Goal: Transaction & Acquisition: Purchase product/service

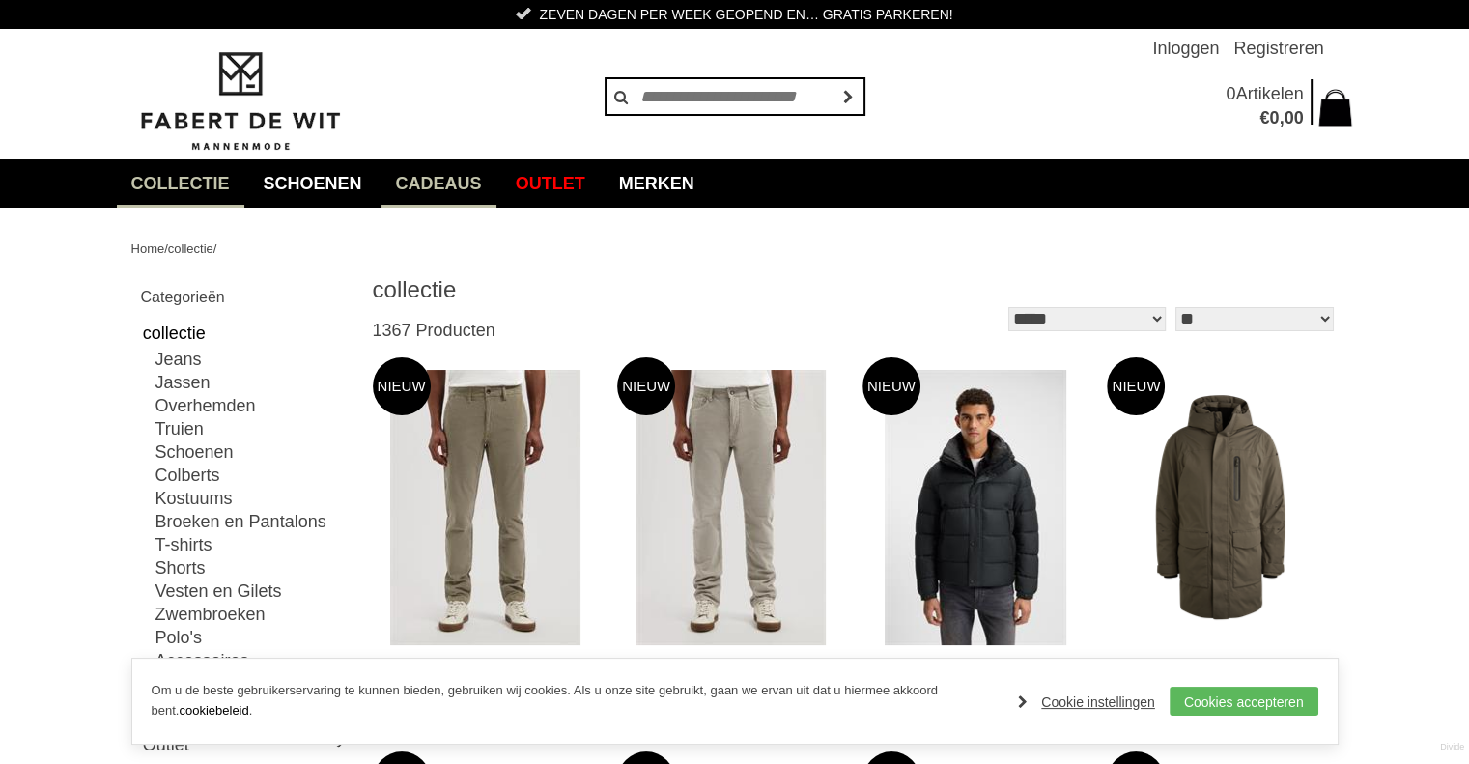
click at [442, 188] on link "Cadeaus" at bounding box center [438, 183] width 115 height 48
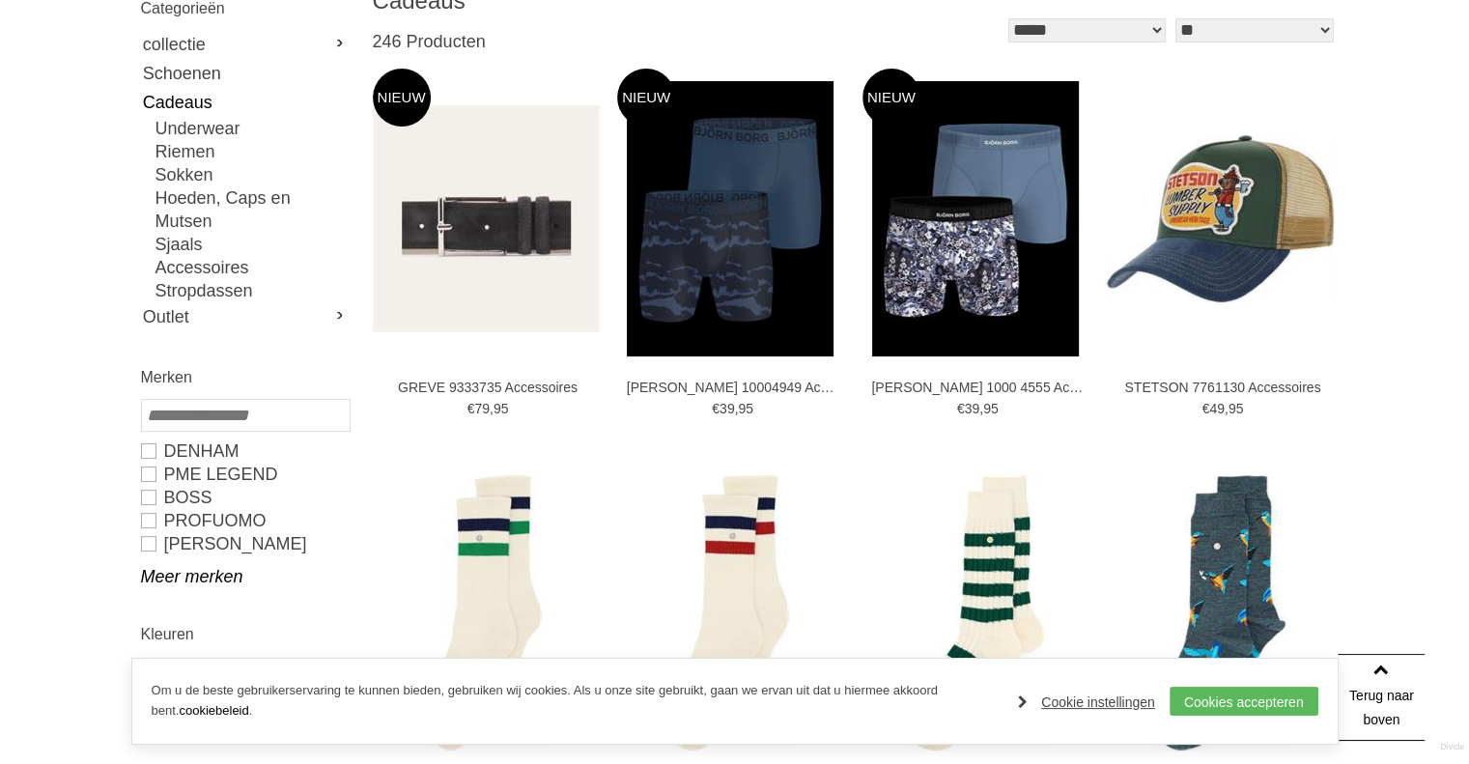
scroll to position [288, 0]
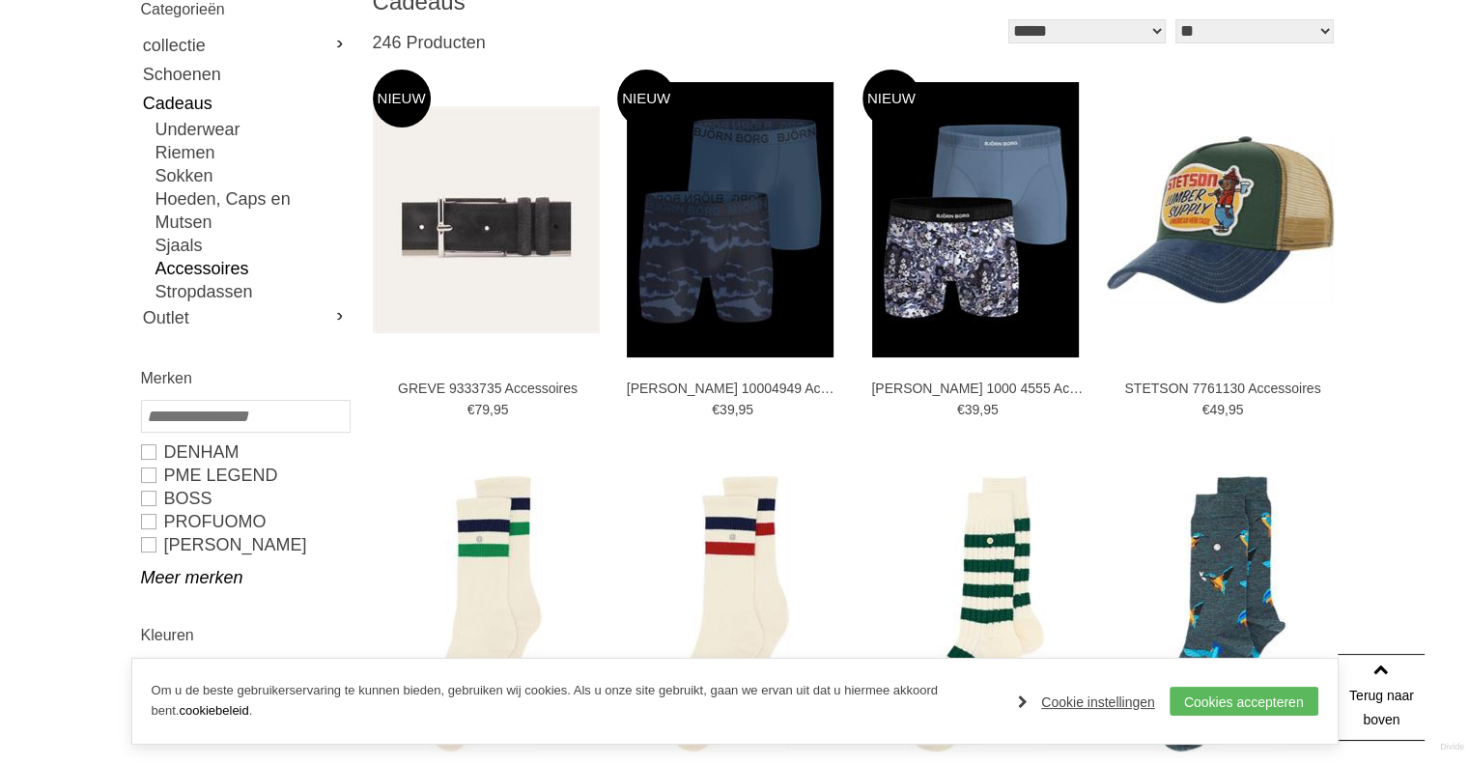
click at [216, 257] on link "Accessoires" at bounding box center [251, 268] width 193 height 23
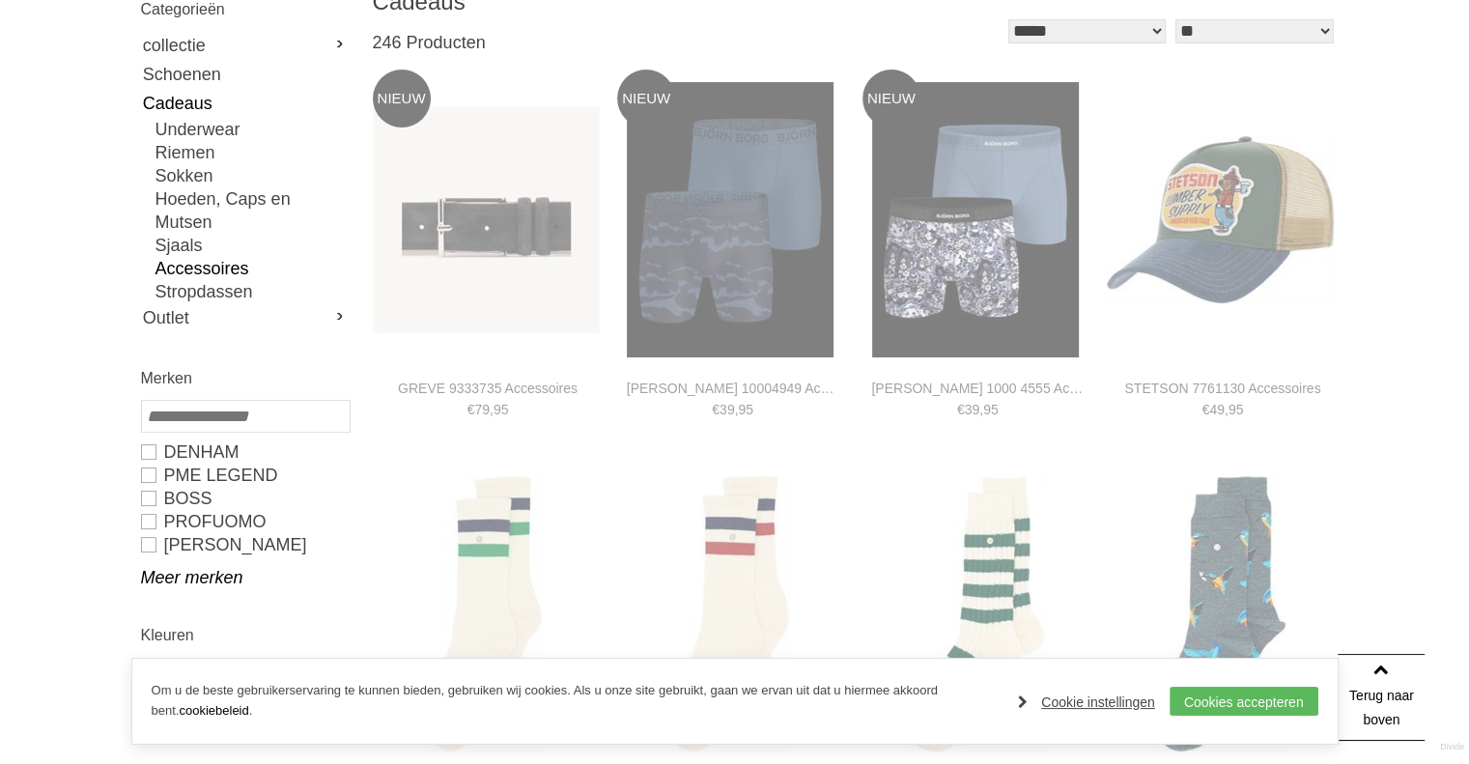
type input "*"
type input "***"
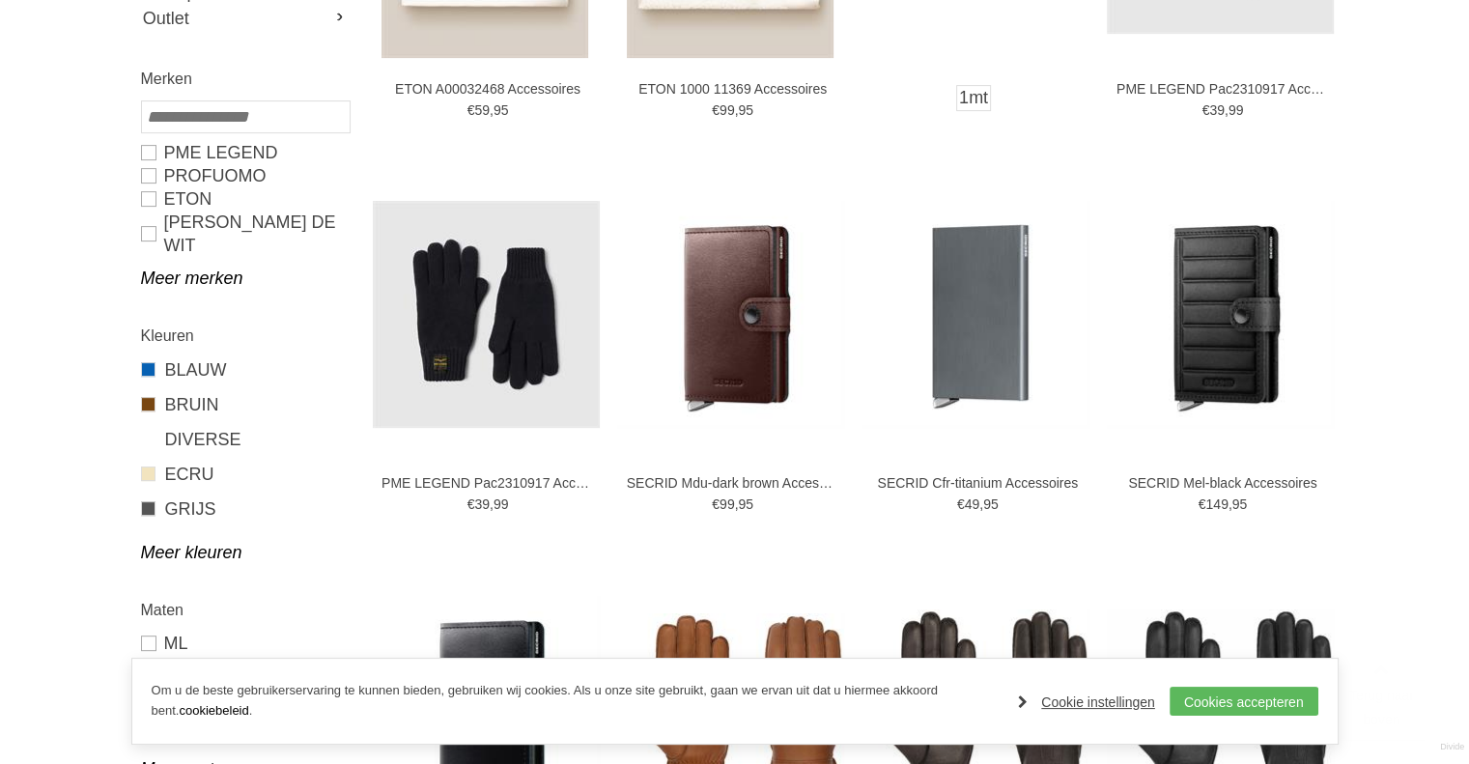
scroll to position [602, 0]
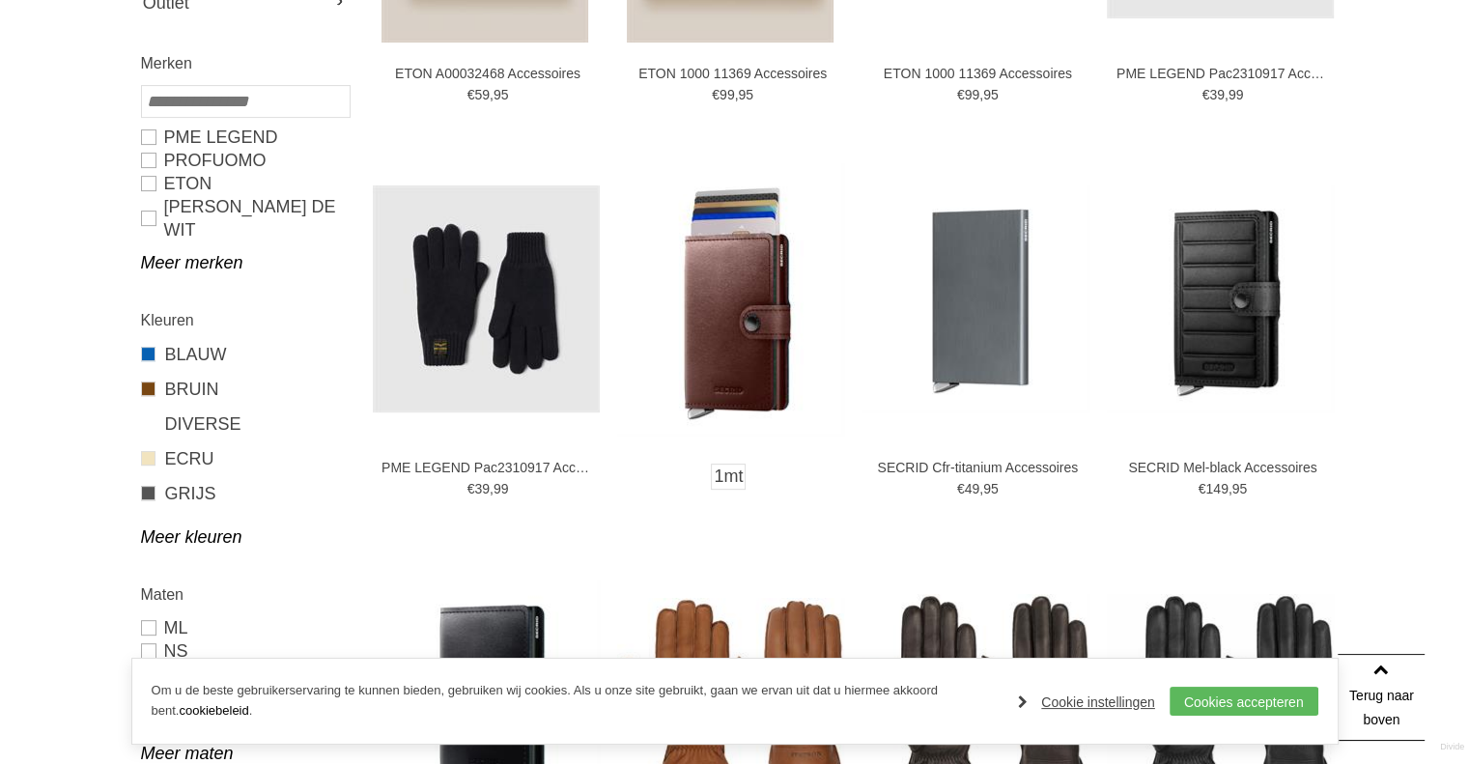
click at [741, 311] on img at bounding box center [730, 299] width 227 height 272
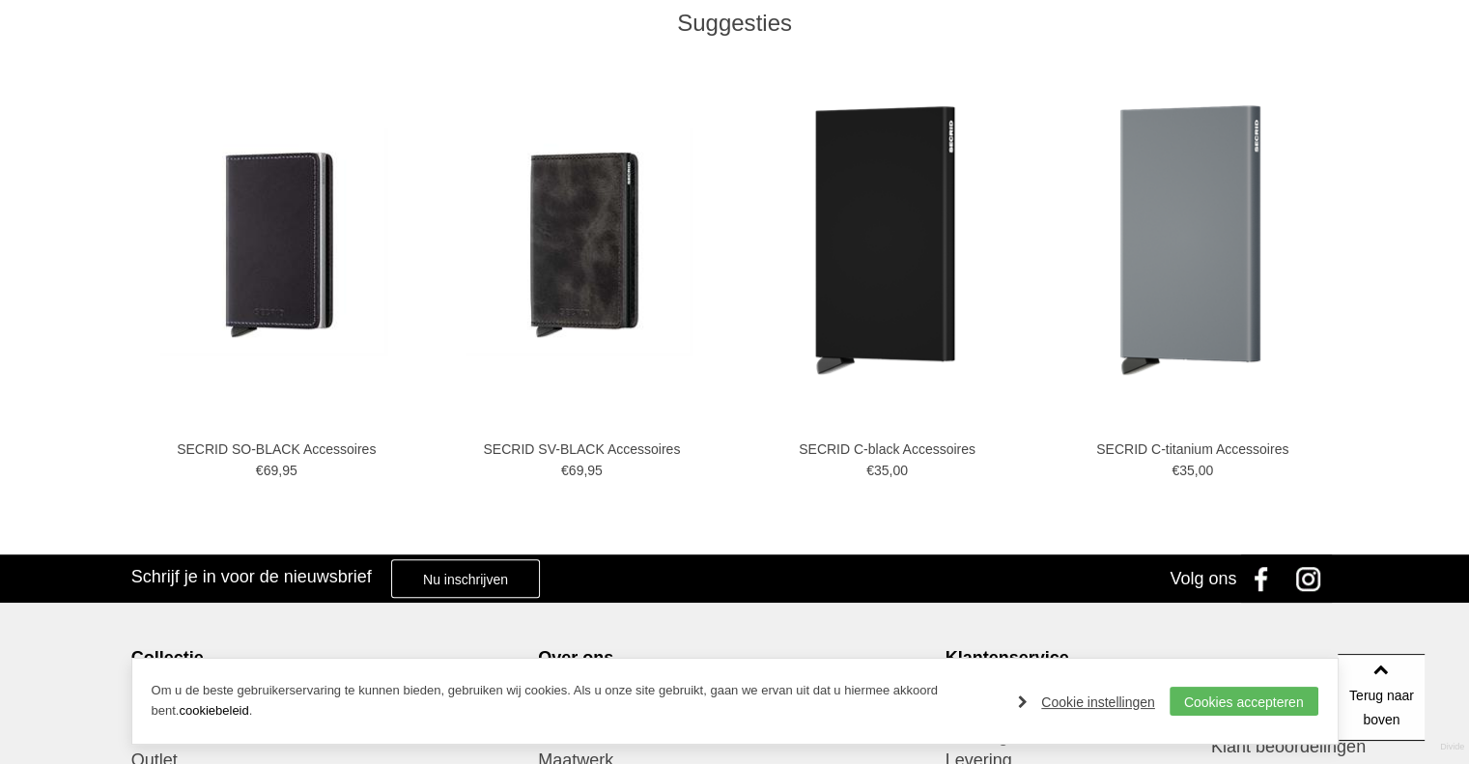
scroll to position [1066, 0]
